Goal: Task Accomplishment & Management: Complete application form

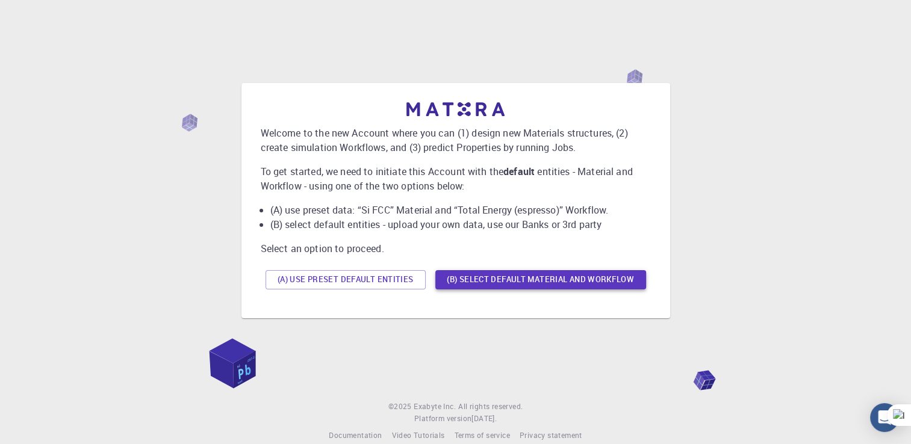
click at [479, 283] on button "(B) Select default material and workflow" at bounding box center [540, 279] width 211 height 19
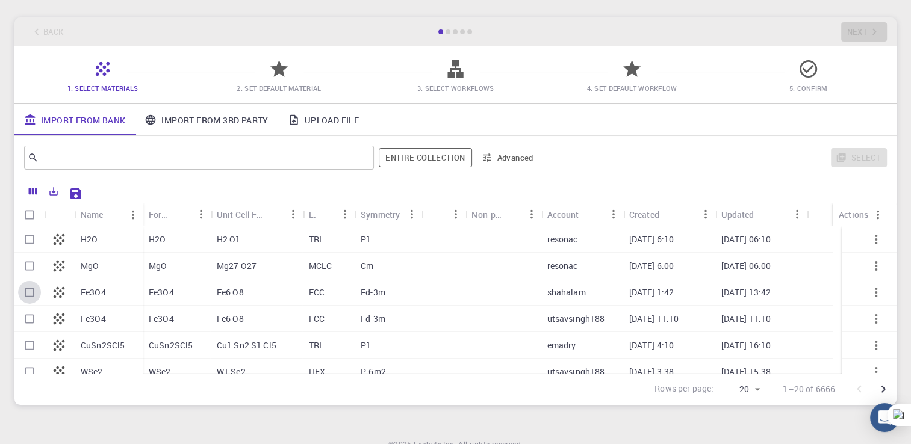
click at [26, 295] on input "Select row" at bounding box center [29, 292] width 23 height 23
checkbox input "true"
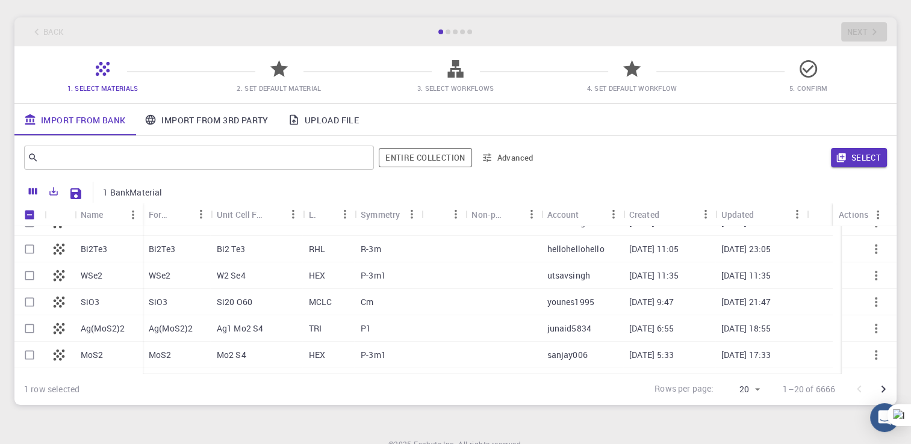
scroll to position [178, 0]
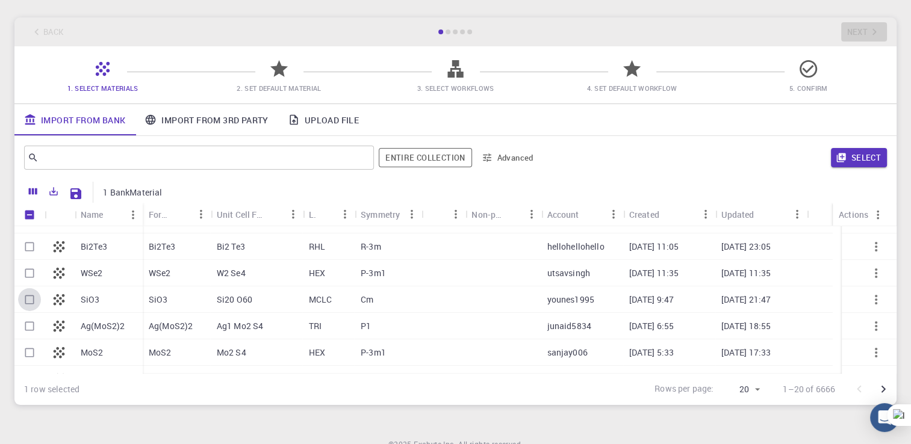
click at [30, 301] on input "Select row" at bounding box center [29, 299] width 23 height 23
checkbox input "true"
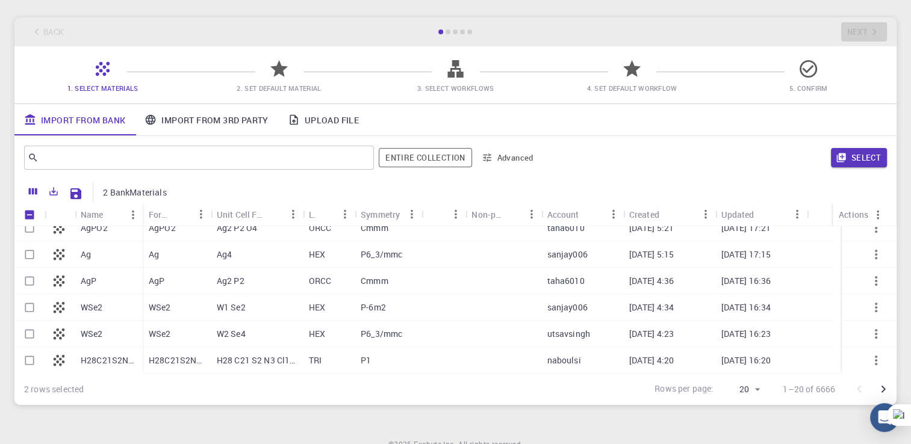
scroll to position [0, 0]
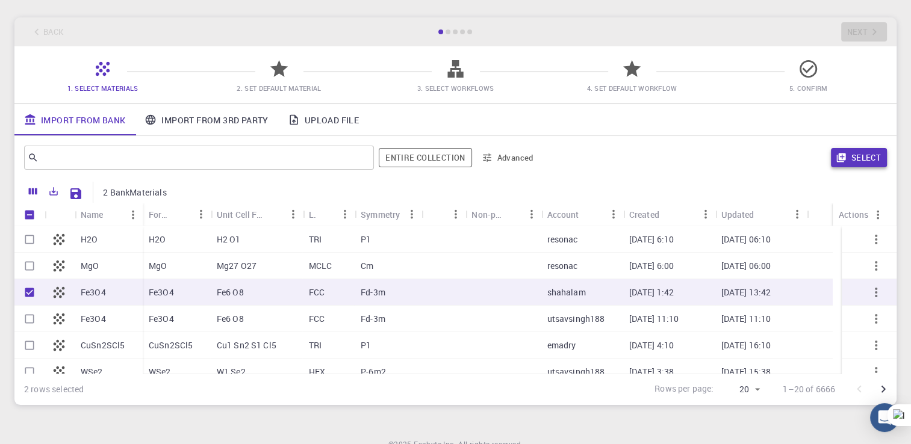
click at [861, 158] on button "Select" at bounding box center [859, 157] width 56 height 19
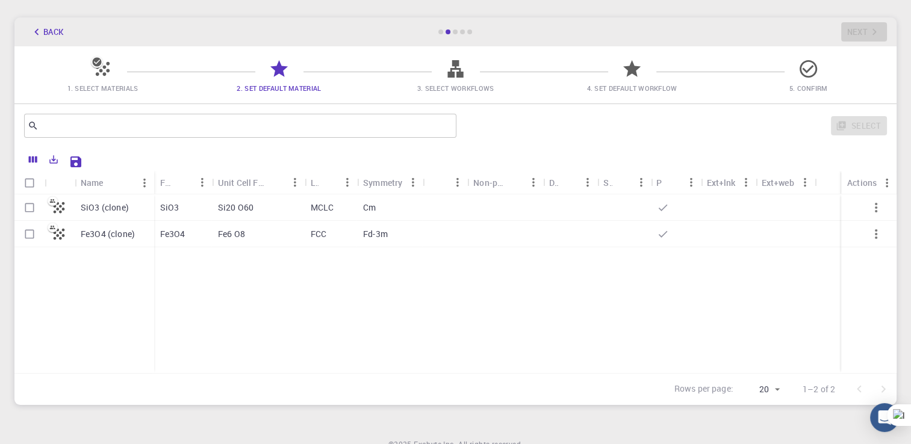
click at [877, 205] on icon "button" at bounding box center [876, 208] width 2 height 10
click at [30, 211] on input "Select row" at bounding box center [29, 207] width 23 height 23
checkbox input "true"
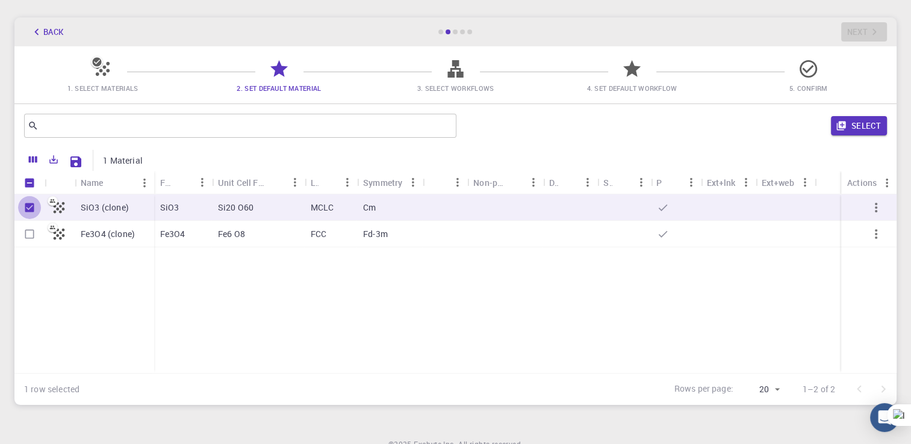
click at [28, 209] on input "Unselect row" at bounding box center [29, 207] width 23 height 23
checkbox input "false"
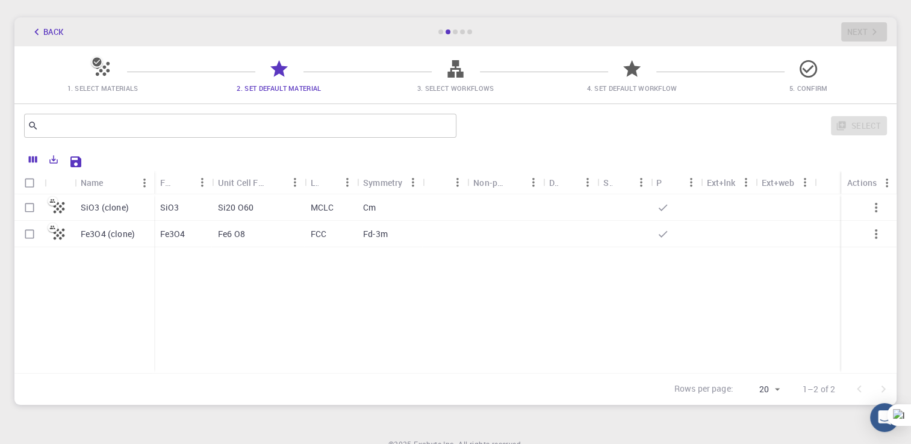
click at [275, 211] on div "Si20 O60" at bounding box center [258, 207] width 93 height 26
checkbox input "true"
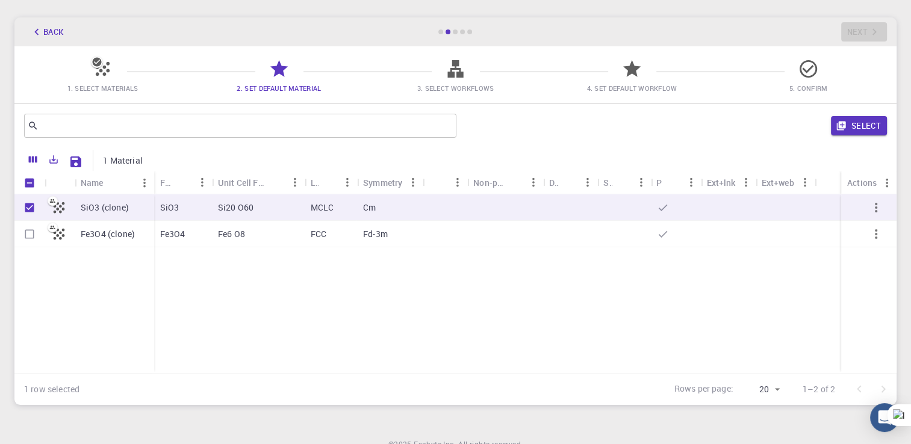
click at [272, 229] on div "Fe6 O8" at bounding box center [258, 234] width 93 height 26
checkbox input "true"
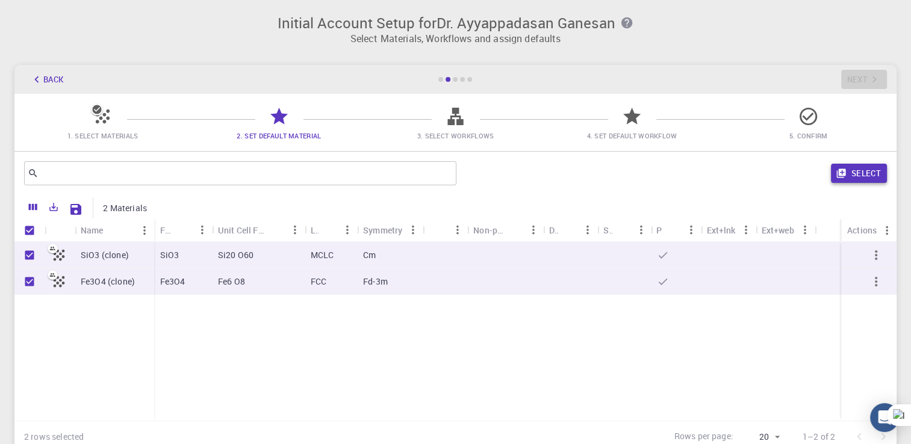
click at [854, 173] on button "Select" at bounding box center [859, 173] width 56 height 19
checkbox input "false"
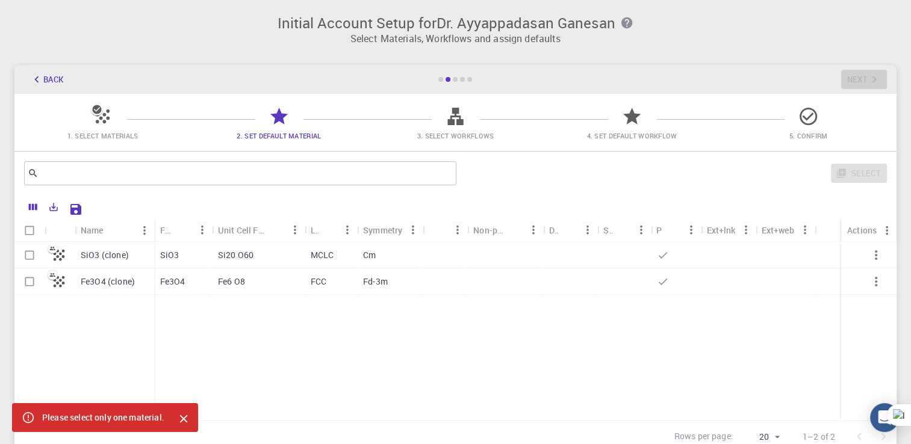
click at [30, 259] on input "Select row" at bounding box center [29, 255] width 23 height 23
checkbox input "true"
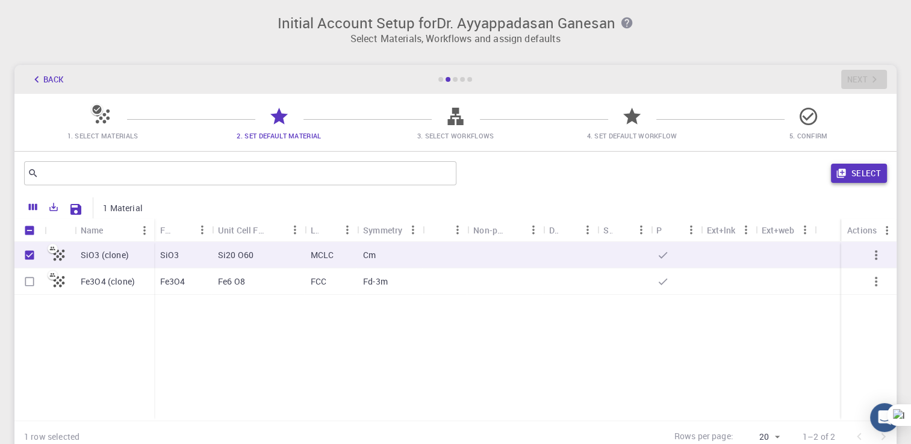
click at [861, 171] on button "Select" at bounding box center [859, 173] width 56 height 19
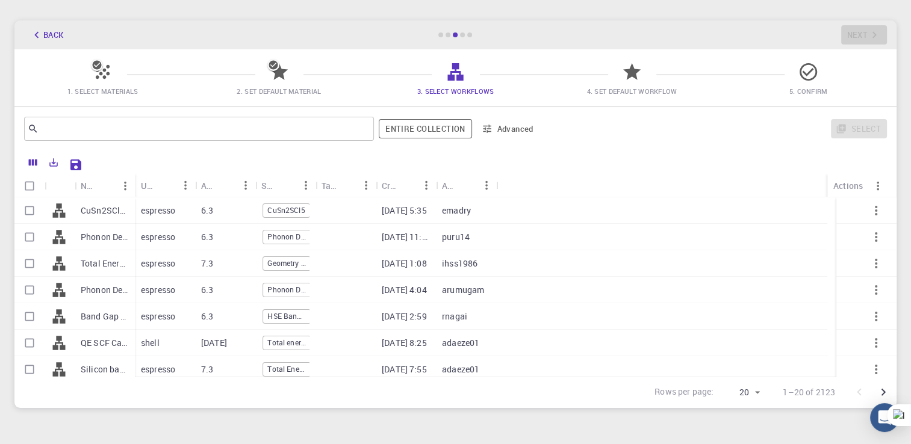
scroll to position [43, 0]
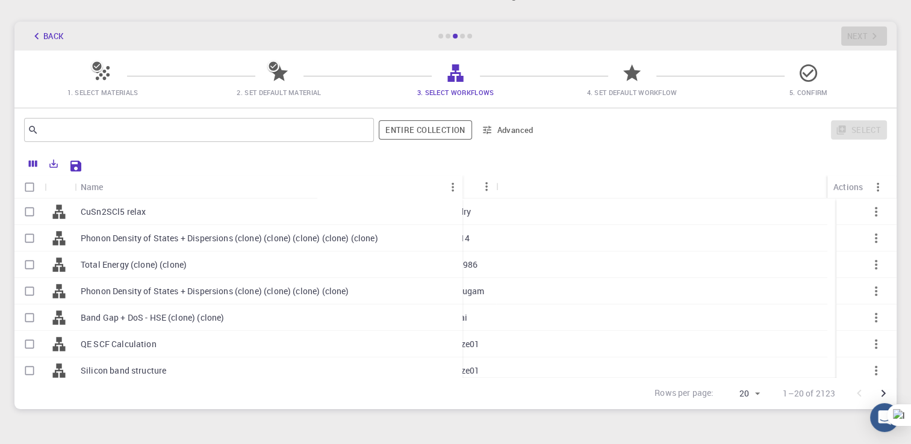
drag, startPoint x: 132, startPoint y: 176, endPoint x: 460, endPoint y: 204, distance: 328.7
click at [460, 204] on div "Name Used application Application Version Subworkflows Tags Created Account Act…" at bounding box center [455, 276] width 882 height 202
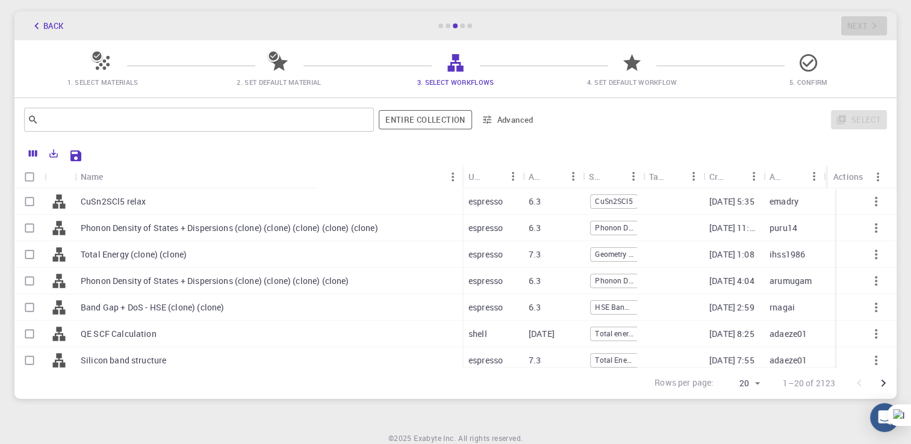
scroll to position [102, 0]
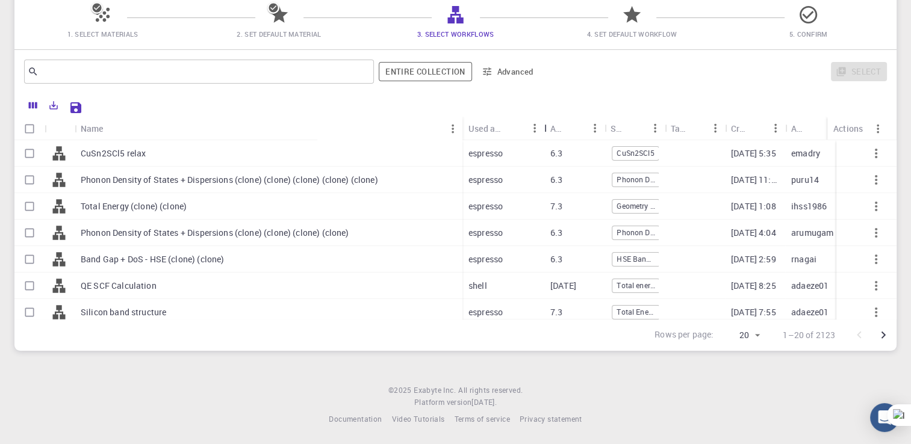
drag, startPoint x: 525, startPoint y: 122, endPoint x: 547, endPoint y: 111, distance: 24.0
click at [547, 111] on div "Name Used application Application Version Subworkflows Tags Created Account Act…" at bounding box center [455, 222] width 882 height 258
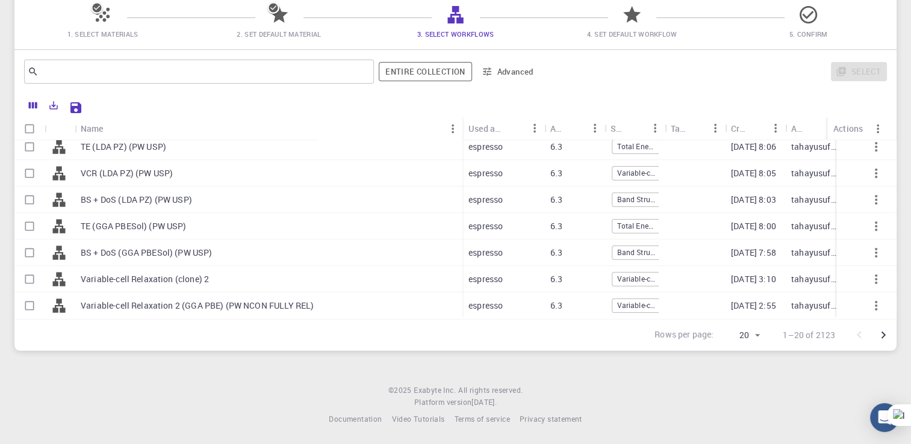
scroll to position [359, 0]
click at [157, 273] on p "Variable-cell Relaxation (clone) 2" at bounding box center [145, 279] width 128 height 12
checkbox input "true"
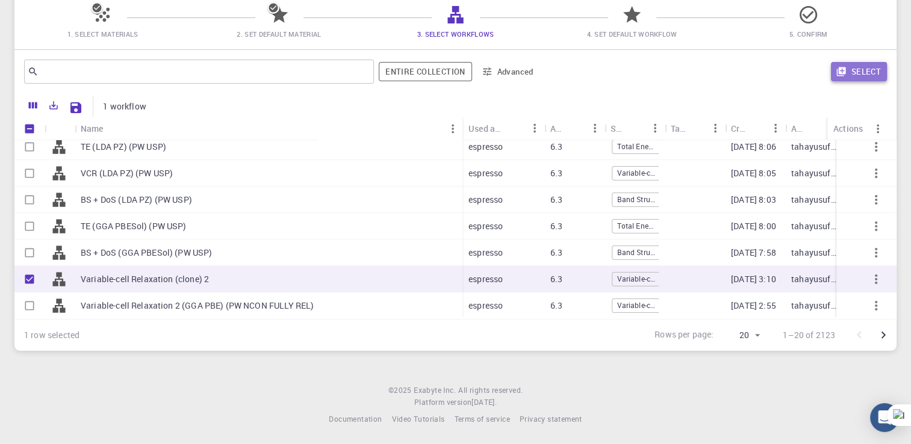
click at [862, 74] on button "Select" at bounding box center [859, 71] width 56 height 19
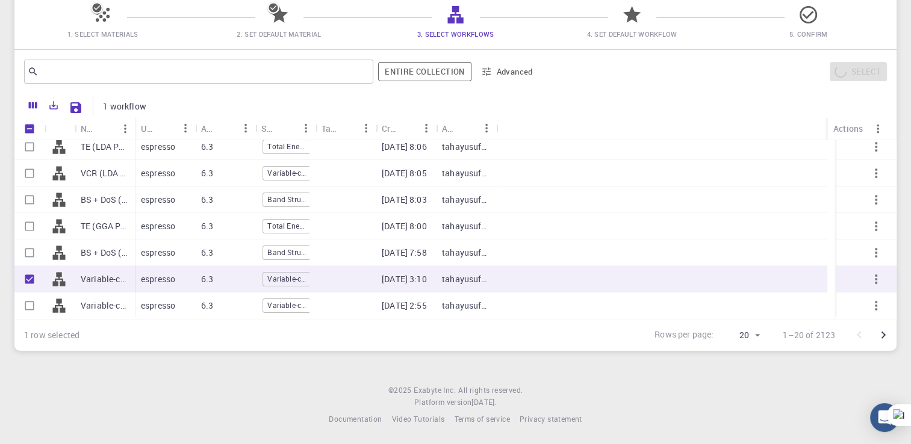
scroll to position [350, 0]
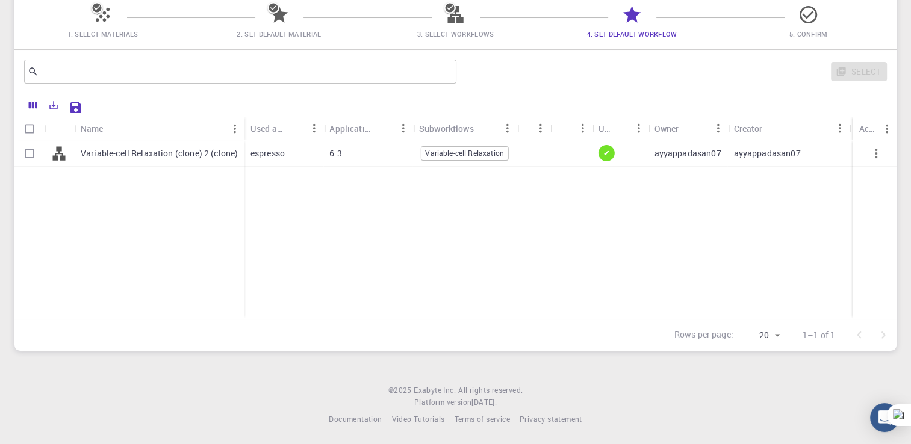
click at [29, 154] on input "Select row" at bounding box center [29, 153] width 23 height 23
checkbox input "true"
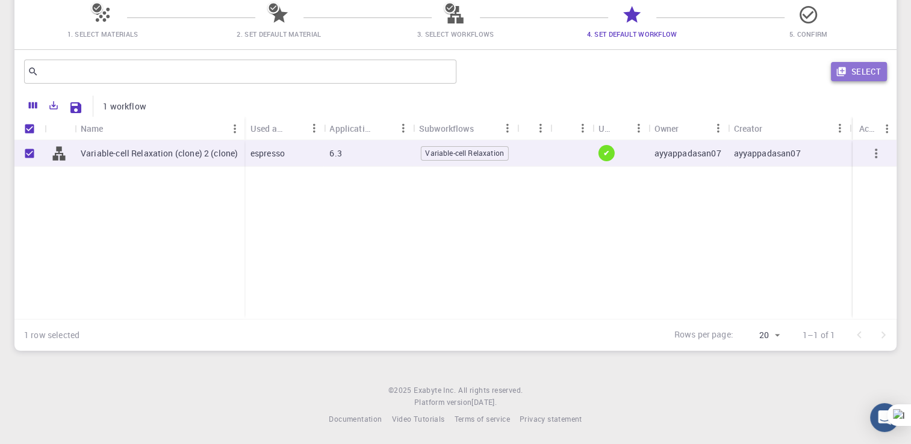
click at [863, 69] on button "Select" at bounding box center [859, 71] width 56 height 19
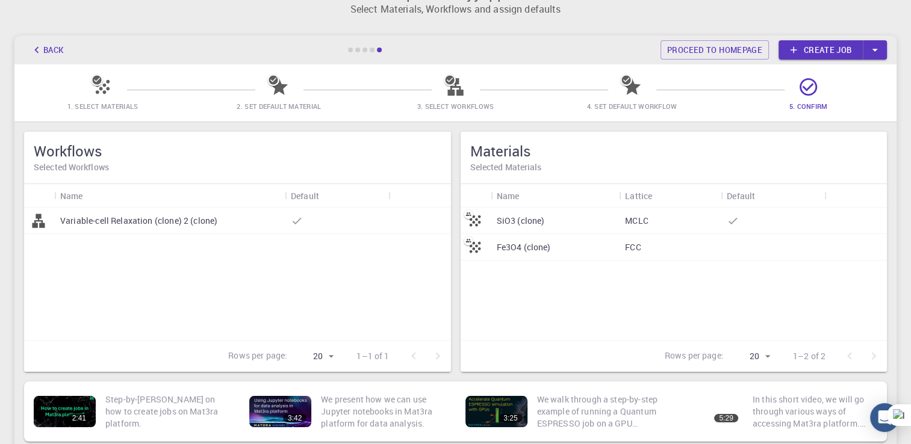
scroll to position [46, 0]
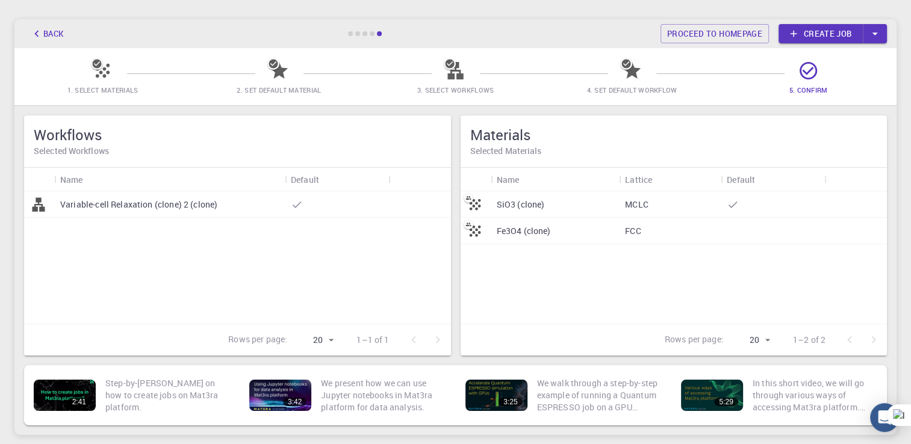
click at [76, 143] on h5 "Workflows" at bounding box center [238, 134] width 408 height 19
click at [243, 266] on div "Variable-cell Relaxation (clone) 2 (clone)" at bounding box center [237, 257] width 427 height 132
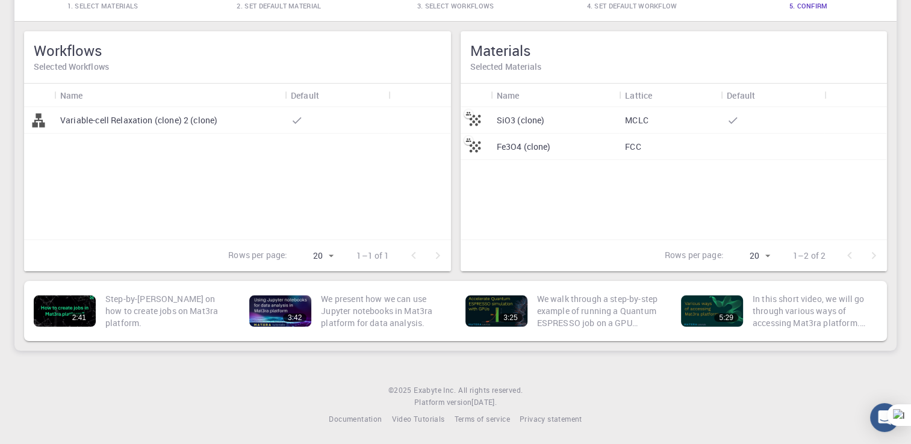
scroll to position [0, 0]
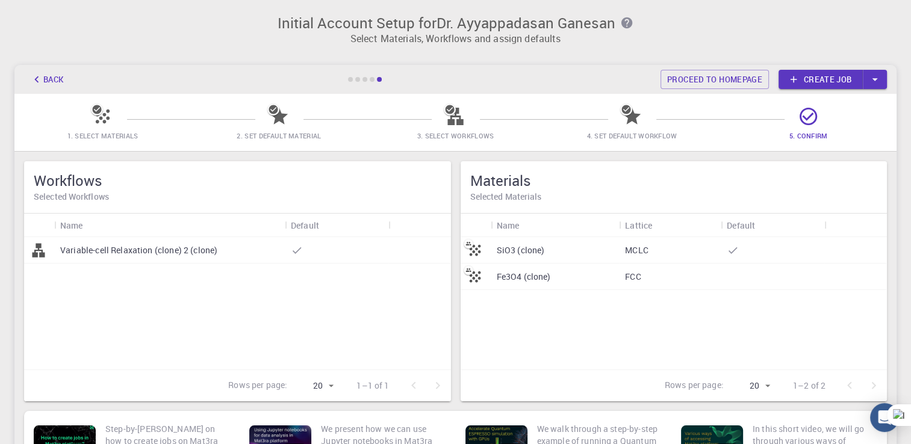
click at [821, 78] on link "Create job" at bounding box center [821, 79] width 84 height 19
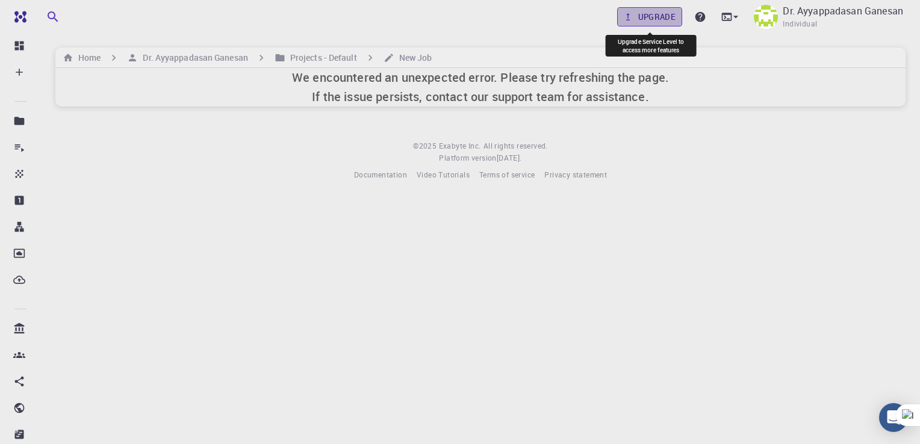
click at [641, 19] on link "Upgrade" at bounding box center [650, 16] width 66 height 19
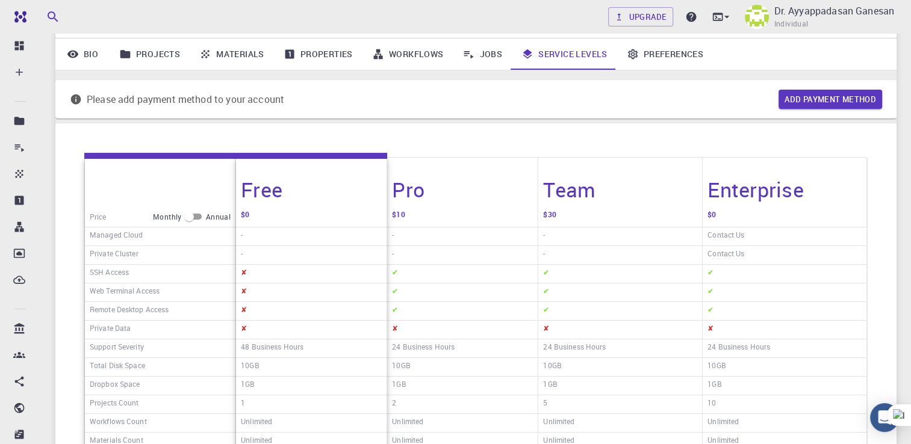
scroll to position [87, 0]
click at [492, 55] on link "Jobs" at bounding box center [482, 55] width 59 height 31
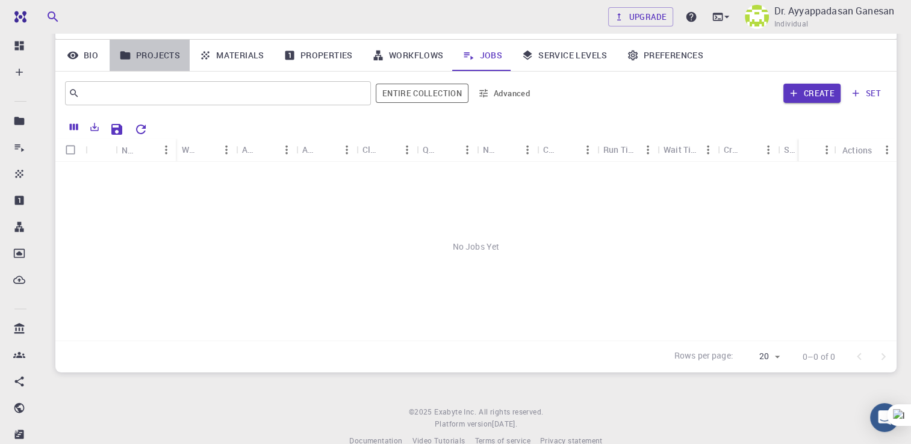
click at [141, 61] on link "Projects" at bounding box center [150, 55] width 80 height 31
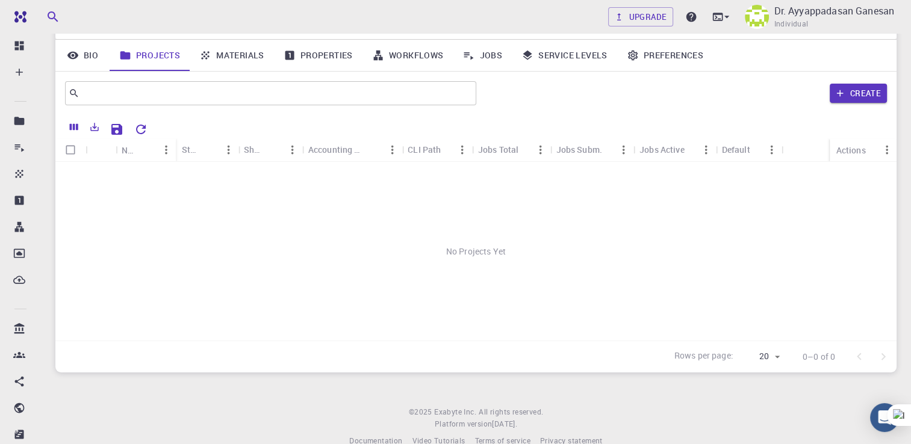
click at [79, 52] on link "Bio" at bounding box center [82, 55] width 54 height 31
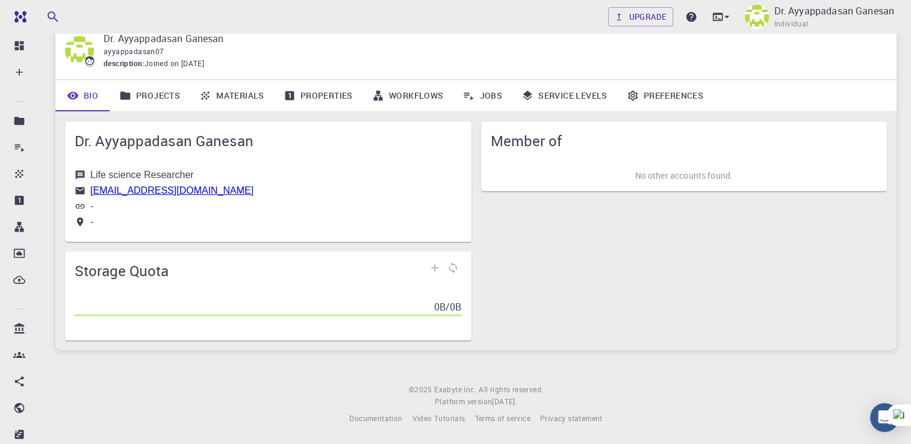
scroll to position [46, 0]
click at [151, 98] on link "Projects" at bounding box center [150, 95] width 80 height 31
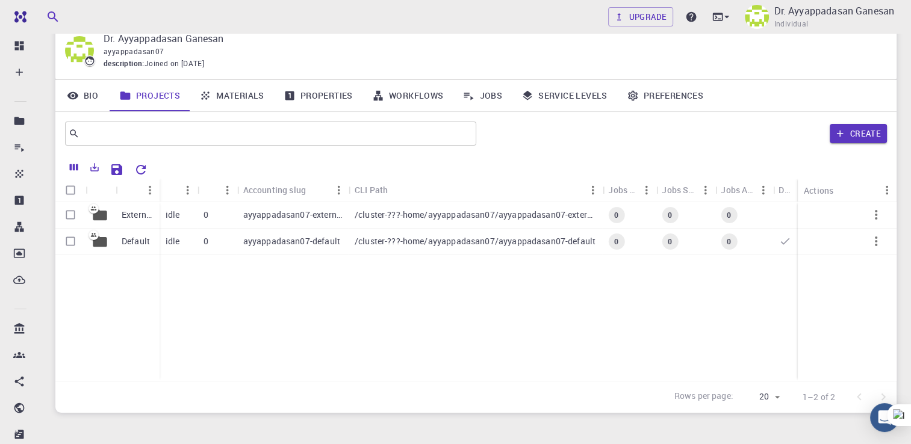
click at [252, 95] on link "Materials" at bounding box center [232, 95] width 84 height 31
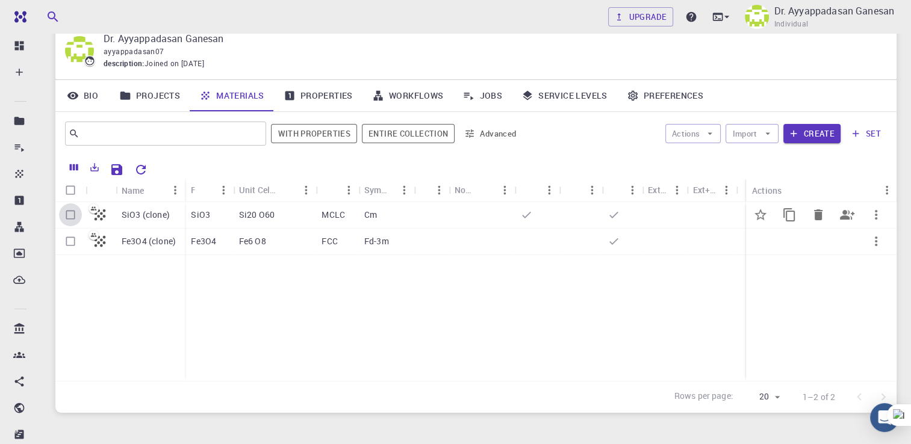
click at [72, 216] on input "Select row" at bounding box center [70, 215] width 23 height 23
checkbox input "true"
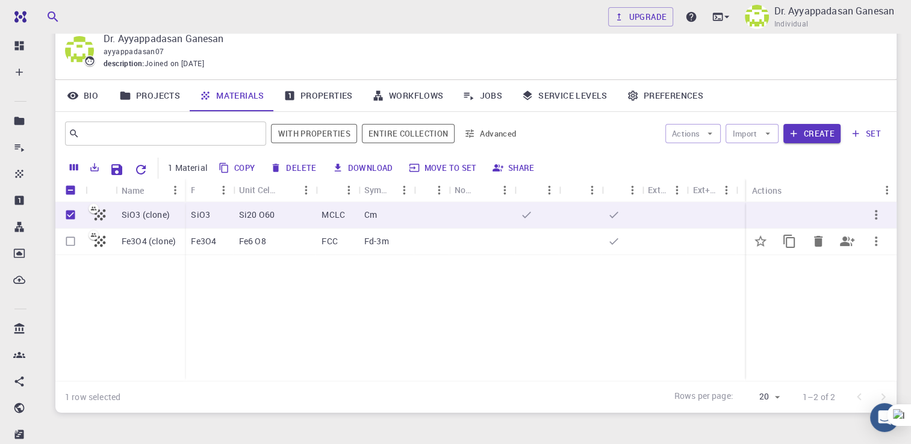
click at [75, 234] on input "Select row" at bounding box center [70, 241] width 23 height 23
checkbox input "true"
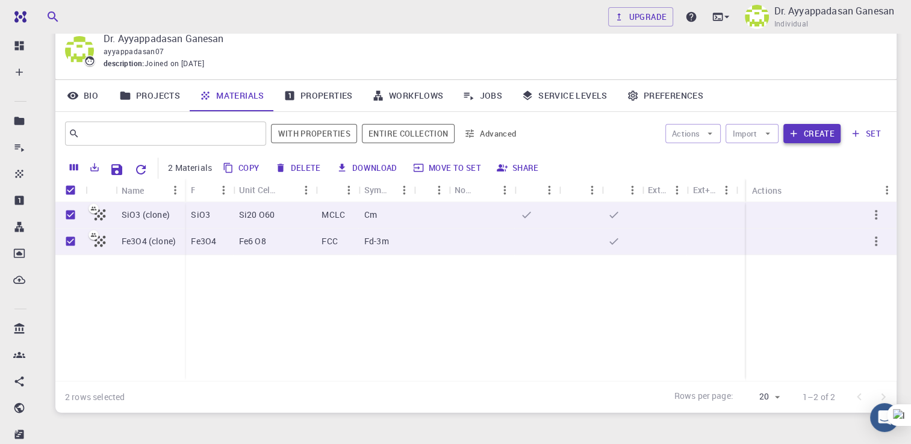
click at [816, 128] on button "Create" at bounding box center [811, 133] width 57 height 19
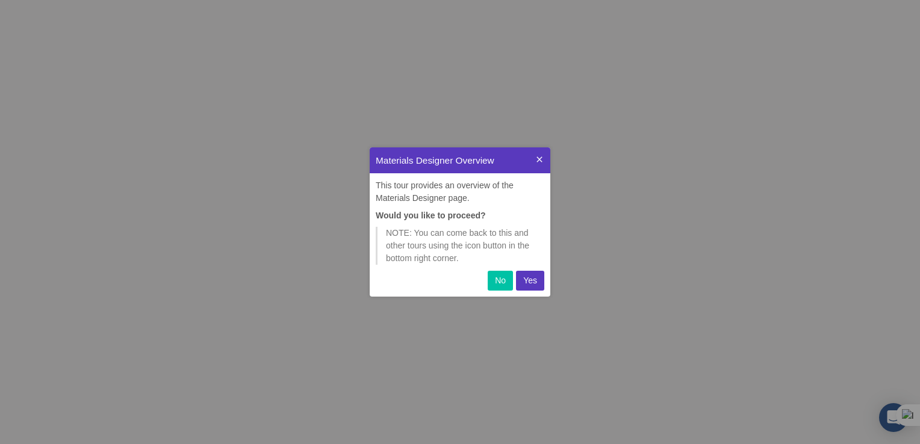
scroll to position [140, 171]
click at [537, 278] on button "Yes" at bounding box center [530, 281] width 28 height 20
